Goal: Transaction & Acquisition: Purchase product/service

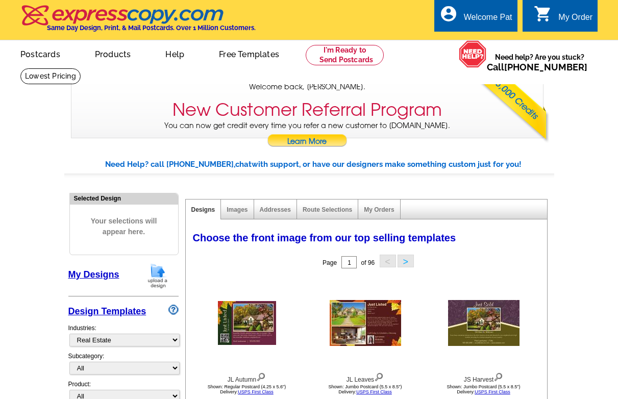
select select "785"
click at [155, 273] on img at bounding box center [157, 276] width 27 height 26
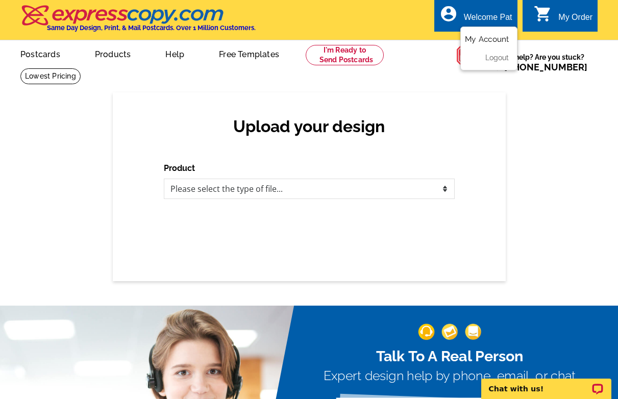
click at [487, 40] on link "My Account" at bounding box center [487, 39] width 44 height 9
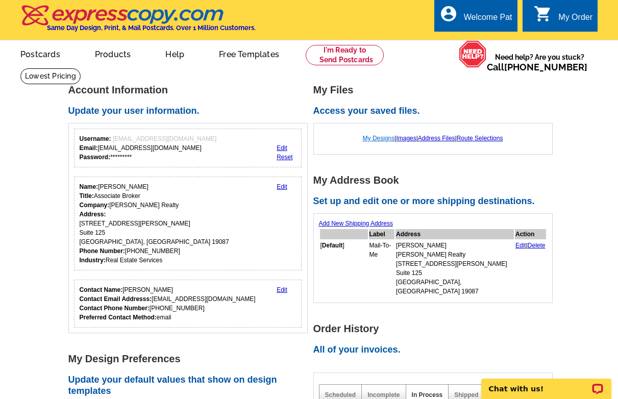
click at [376, 139] on link "My Designs" at bounding box center [379, 138] width 32 height 7
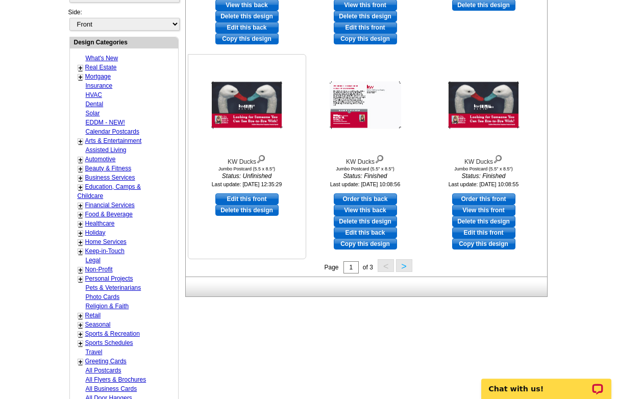
scroll to position [364, 0]
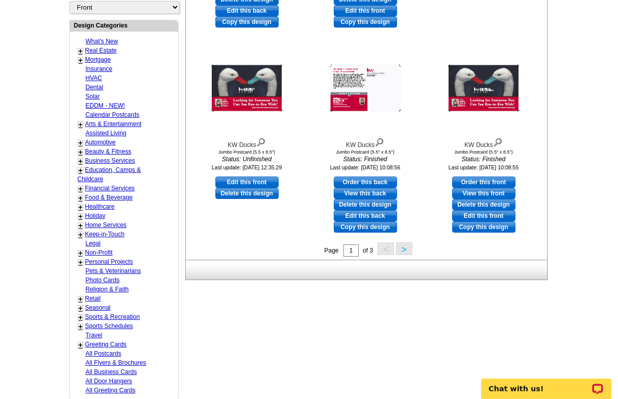
click at [399, 248] on button ">" at bounding box center [404, 248] width 16 height 13
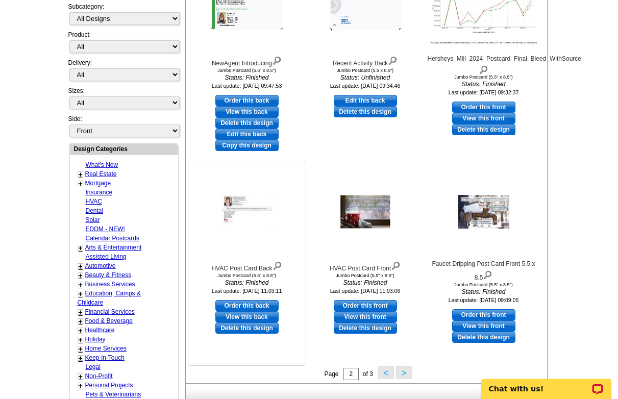
scroll to position [255, 0]
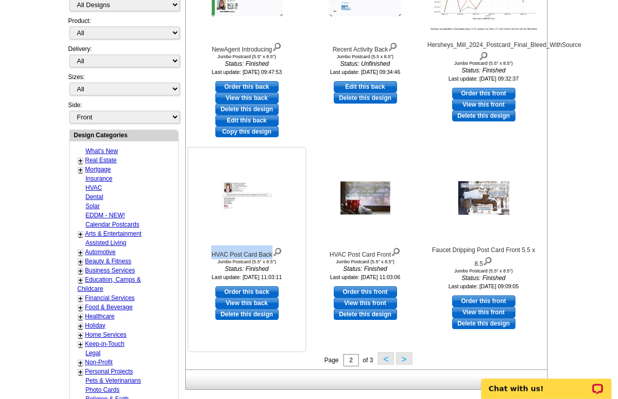
drag, startPoint x: 271, startPoint y: 255, endPoint x: 208, endPoint y: 253, distance: 63.8
click at [208, 253] on div "HVAC Post Card Back" at bounding box center [247, 252] width 112 height 14
copy div "HVAC Post Card Back"
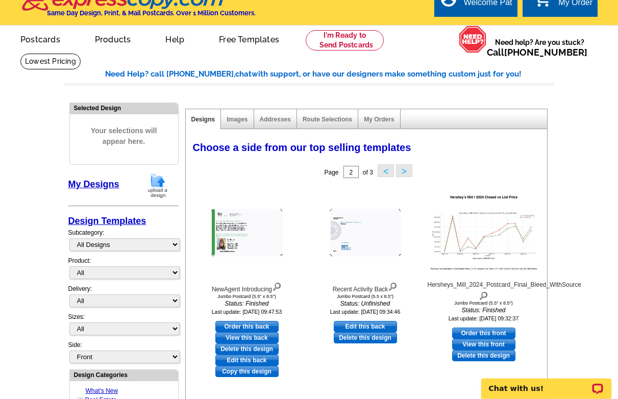
scroll to position [0, 0]
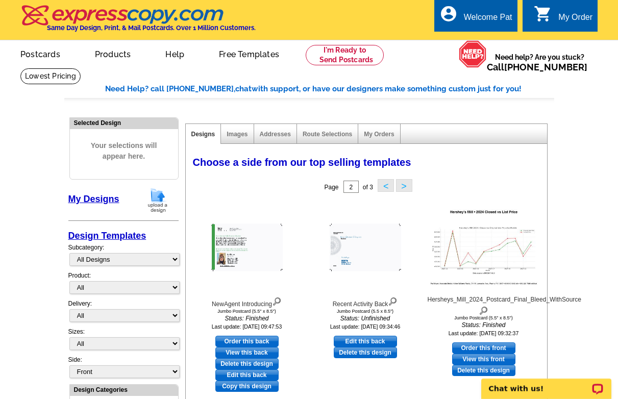
click at [159, 196] on img at bounding box center [157, 200] width 27 height 26
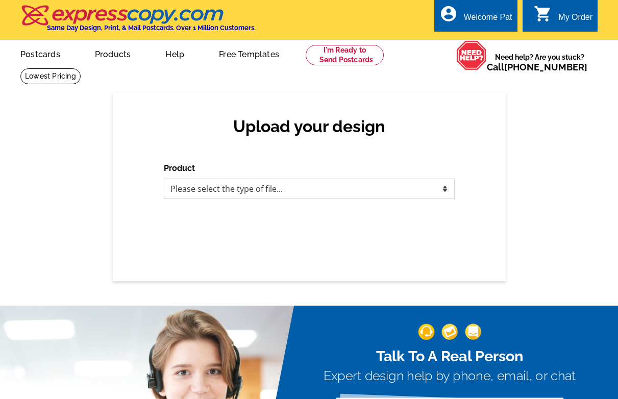
click at [164, 179] on select "Please select the type of file... Postcards Business Cards Letters and flyers G…" at bounding box center [309, 189] width 291 height 20
select select "1"
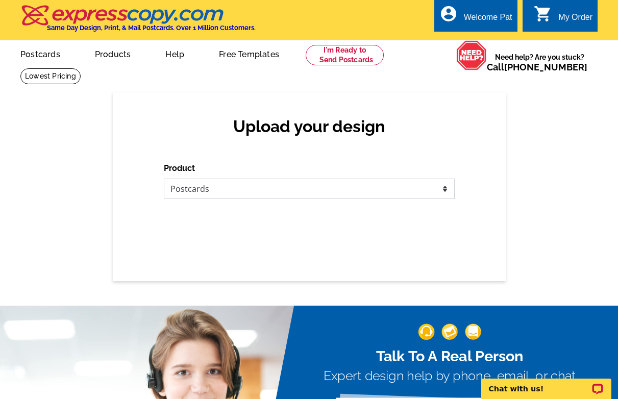
click option "Postcards" at bounding box center [0, 0] width 0 height 0
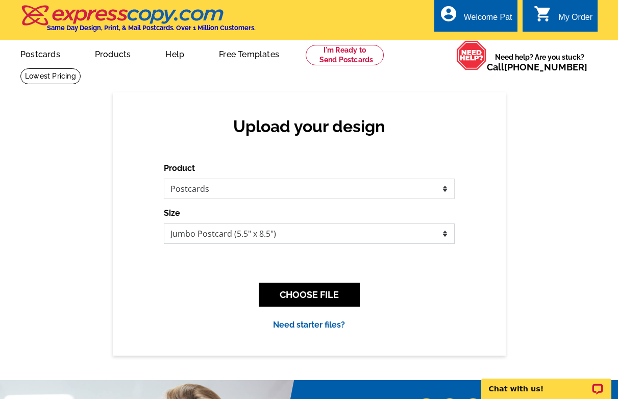
click at [164, 223] on select "Jumbo Postcard (5.5" x 8.5") Regular Postcard (4.25" x 5.6") Panoramic Postcard…" at bounding box center [309, 233] width 291 height 20
click at [248, 231] on select "Jumbo Postcard (5.5" x 8.5") Regular Postcard (4.25" x 5.6") Panoramic Postcard…" at bounding box center [309, 233] width 291 height 20
click at [297, 290] on button "CHOOSE FILE" at bounding box center [309, 295] width 101 height 24
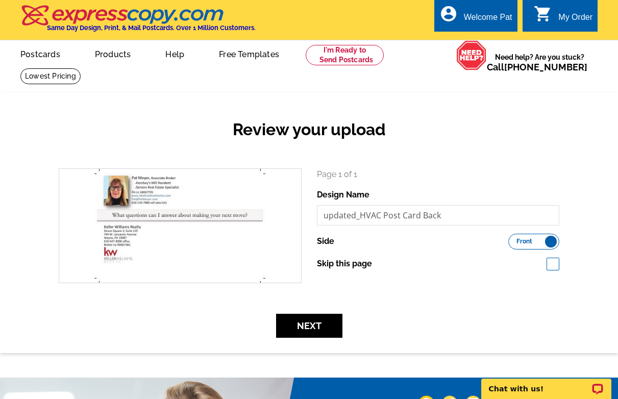
click at [555, 243] on label "Front Back" at bounding box center [533, 242] width 51 height 16
click at [513, 239] on input "Front Back" at bounding box center [513, 239] width 0 height 0
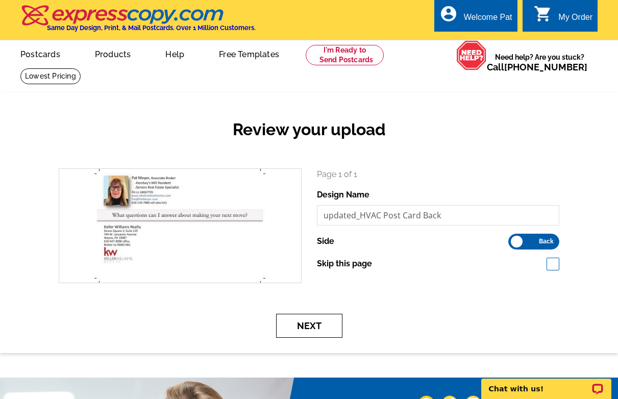
click at [313, 326] on button "Next" at bounding box center [309, 326] width 66 height 24
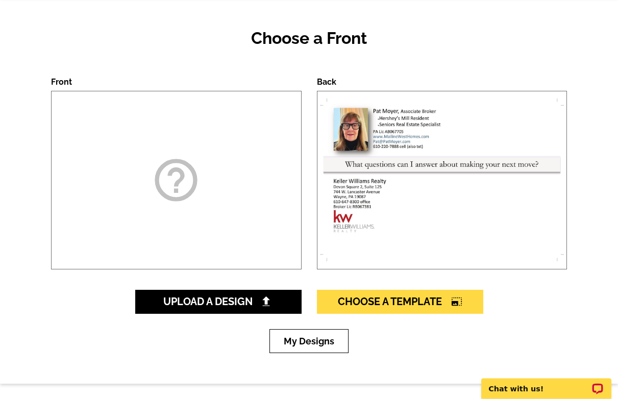
scroll to position [156, 0]
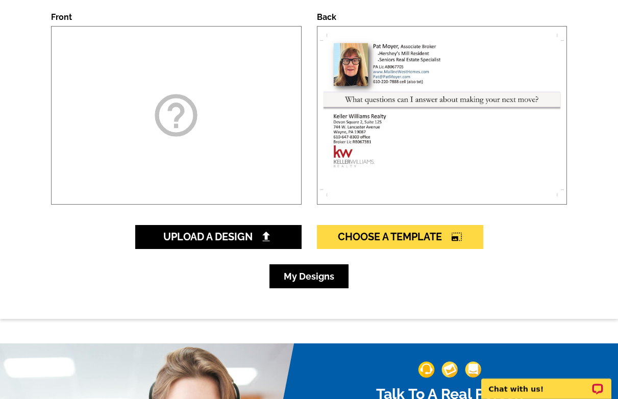
click at [303, 278] on link "My Designs" at bounding box center [308, 276] width 79 height 24
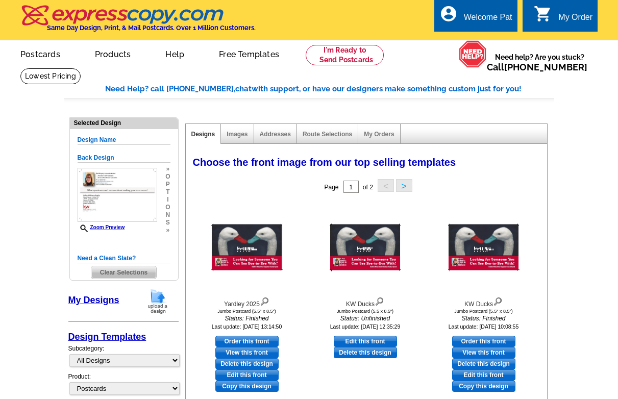
select select "1"
select select "2"
click at [124, 270] on span "Clear Selections" at bounding box center [123, 272] width 65 height 12
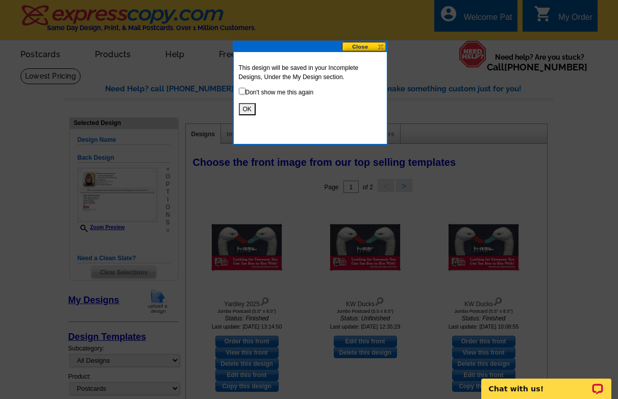
click at [244, 108] on button "OK" at bounding box center [247, 109] width 17 height 12
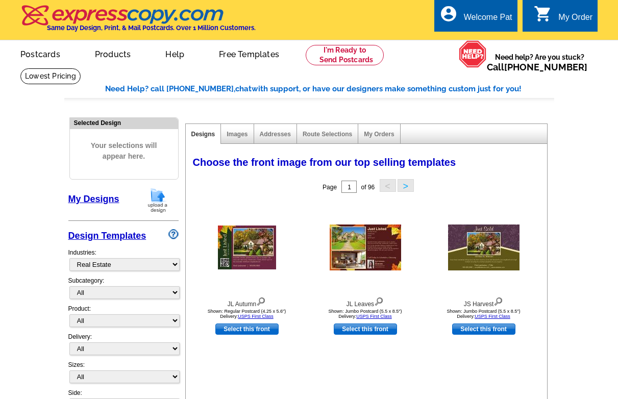
select select "785"
click at [102, 198] on link "My Designs" at bounding box center [93, 199] width 51 height 10
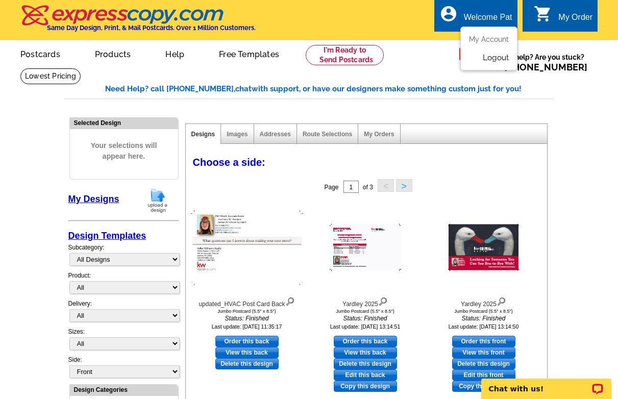
click at [497, 58] on link "Logout" at bounding box center [496, 57] width 26 height 9
